Goal: Obtain resource: Download file/media

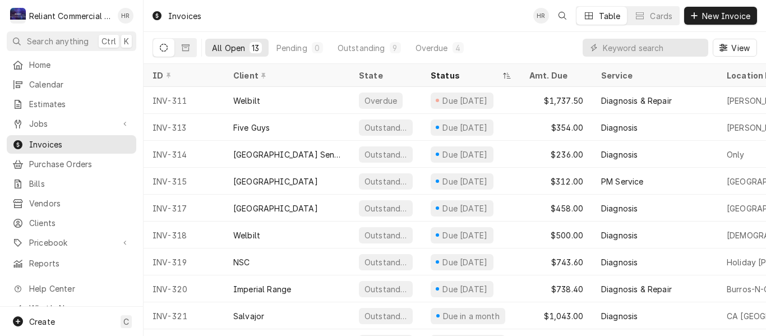
scroll to position [108, 0]
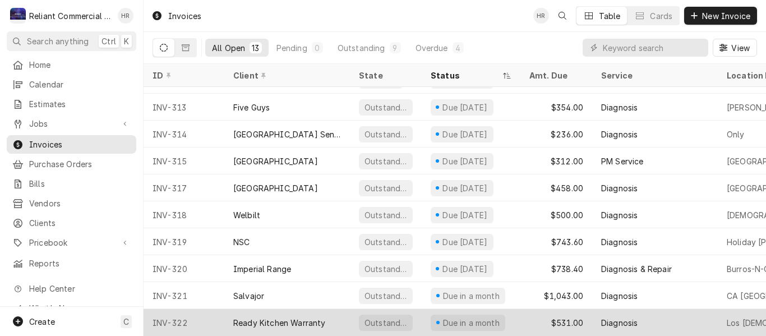
click at [323, 317] on div "Ready Kitchen Warranty" at bounding box center [279, 323] width 93 height 12
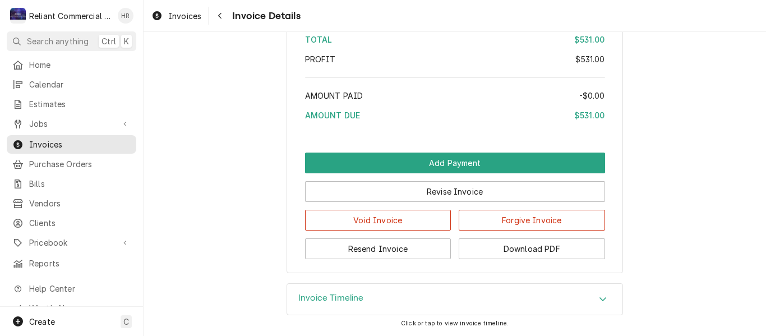
scroll to position [1488, 0]
click at [532, 247] on button "Download PDF" at bounding box center [532, 248] width 146 height 21
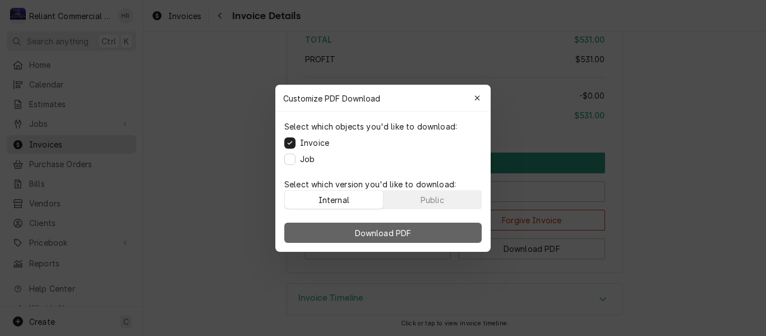
click at [389, 234] on span "Download PDF" at bounding box center [383, 233] width 61 height 12
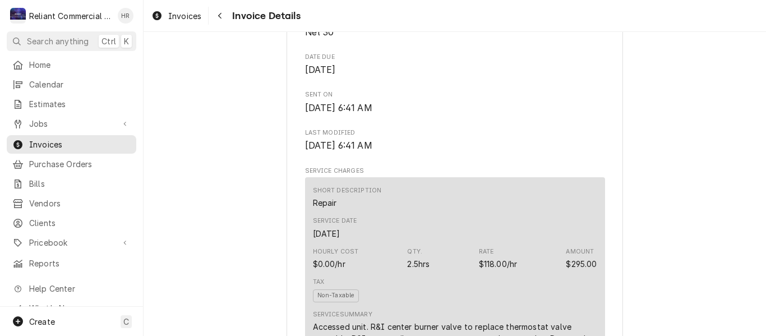
scroll to position [310, 0]
